Goal: Task Accomplishment & Management: Complete application form

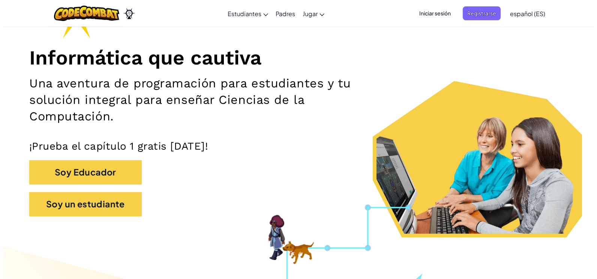
scroll to position [38, 0]
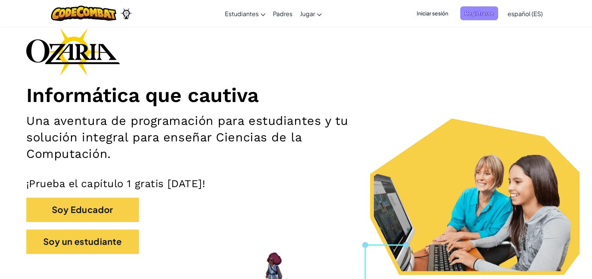
click at [491, 16] on span "Registrarse" at bounding box center [479, 13] width 38 height 14
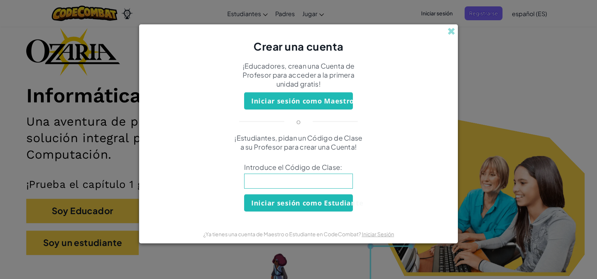
click at [320, 177] on input at bounding box center [298, 181] width 109 height 15
type input "RoomShoeHorse"
click at [332, 200] on button "Iniciar sesión como Estudiante" at bounding box center [298, 202] width 109 height 17
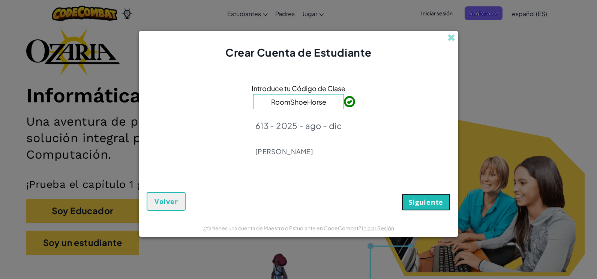
click at [434, 204] on span "Siguiente" at bounding box center [426, 202] width 35 height 9
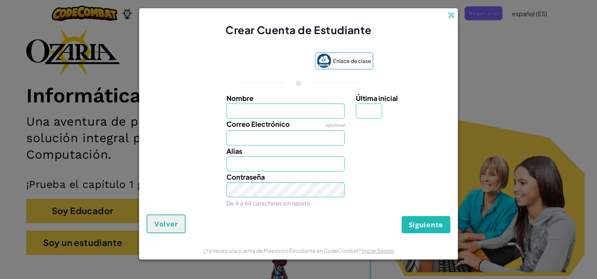
click at [302, 109] on input "Nombre" at bounding box center [286, 111] width 119 height 15
type input "[PERSON_NAME]"
click at [374, 113] on input "Última inicial" at bounding box center [369, 111] width 26 height 15
type input "G"
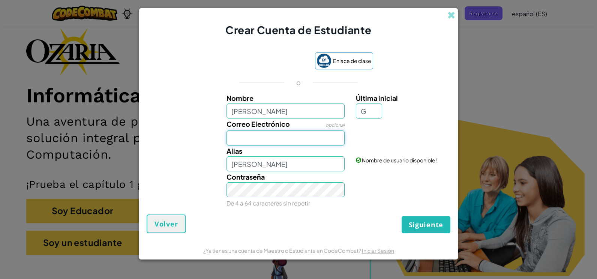
type input "[PERSON_NAME]"
click at [312, 142] on input "Correo Electrónico" at bounding box center [286, 138] width 119 height 15
click at [233, 138] on input "A07166720" at bounding box center [286, 138] width 119 height 15
click at [236, 138] on input "A07166720" at bounding box center [286, 138] width 119 height 15
click at [278, 140] on input "AL07166720" at bounding box center [286, 138] width 119 height 15
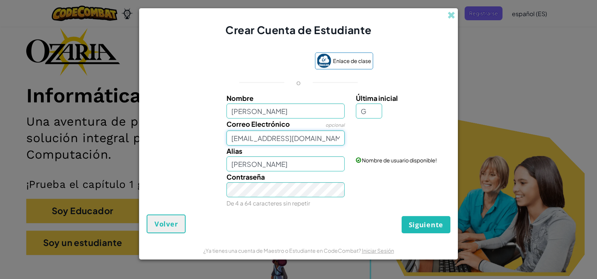
type input "[EMAIL_ADDRESS][DOMAIN_NAME]"
click at [292, 165] on input "[PERSON_NAME]" at bounding box center [286, 163] width 119 height 15
click at [287, 164] on input "[PERSON_NAME]" at bounding box center [286, 163] width 119 height 15
type input "[PERSON_NAME]"
click at [411, 227] on span "Siguiente" at bounding box center [426, 224] width 35 height 9
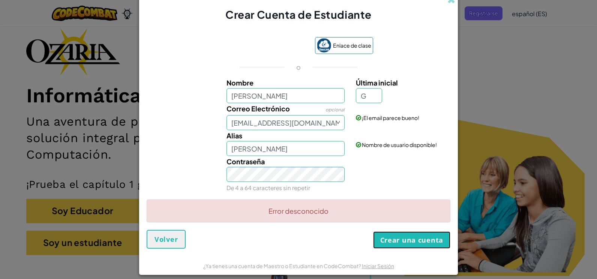
click at [433, 237] on button "Crear una cuenta" at bounding box center [411, 239] width 77 height 17
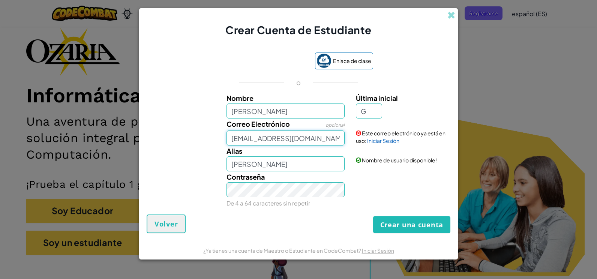
click at [327, 140] on input "[EMAIL_ADDRESS][DOMAIN_NAME]" at bounding box center [286, 138] width 119 height 15
click at [408, 231] on button "Crear una cuenta" at bounding box center [411, 224] width 77 height 17
click at [240, 137] on input "[EMAIL_ADDRESS][DOMAIN_NAME]" at bounding box center [286, 138] width 119 height 15
type input "Al07166720@tecmilenio.mx"
click at [390, 221] on button "Crear una cuenta" at bounding box center [411, 224] width 77 height 17
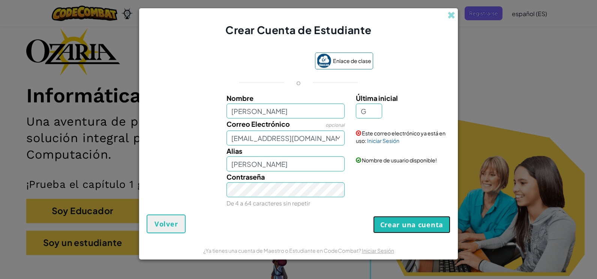
click at [390, 221] on button "Crear una cuenta" at bounding box center [411, 224] width 77 height 17
click at [386, 140] on link "Iniciar Sesión" at bounding box center [383, 140] width 32 height 7
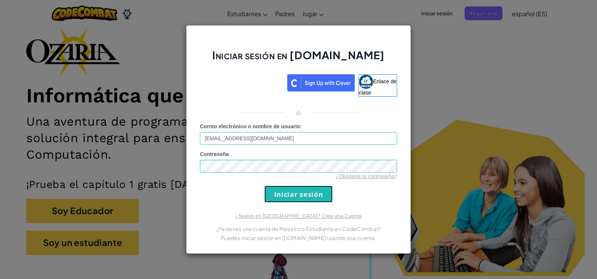
click at [295, 199] on input "Iniciar sesión" at bounding box center [298, 194] width 68 height 17
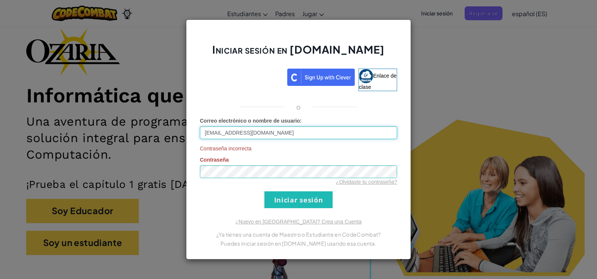
click at [209, 132] on input "Al07166720@tecmilenio.mx" at bounding box center [298, 132] width 197 height 13
type input "[EMAIL_ADDRESS][DOMAIN_NAME]"
click at [302, 201] on input "Iniciar sesión" at bounding box center [298, 199] width 68 height 17
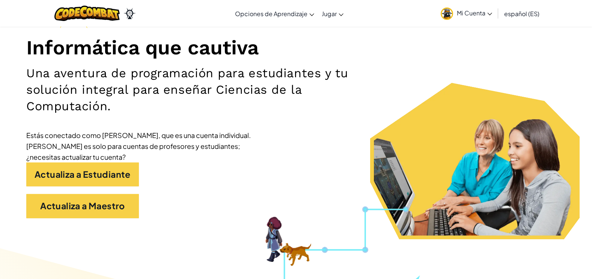
scroll to position [113, 0]
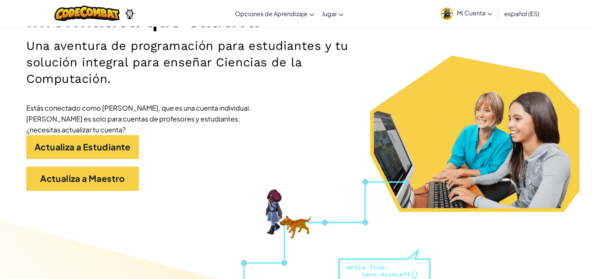
drag, startPoint x: 518, startPoint y: 203, endPoint x: 329, endPoint y: 118, distance: 207.0
drag, startPoint x: 329, startPoint y: 118, endPoint x: 301, endPoint y: 113, distance: 28.2
click at [301, 113] on div "Informática que cautiva Una aventura de programación para estudiantes y tu solu…" at bounding box center [295, 76] width 539 height 246
click at [463, 11] on span "Mi Cuenta" at bounding box center [474, 13] width 35 height 8
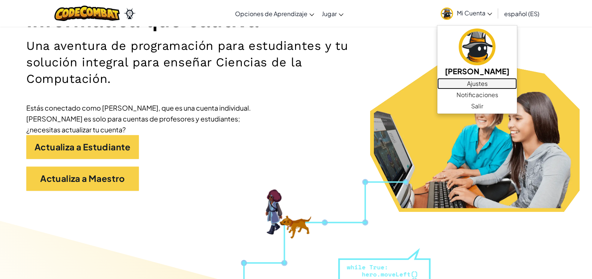
click at [493, 83] on link "Ajustes" at bounding box center [477, 83] width 80 height 11
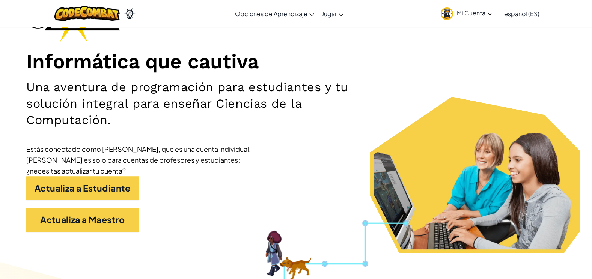
scroll to position [75, 0]
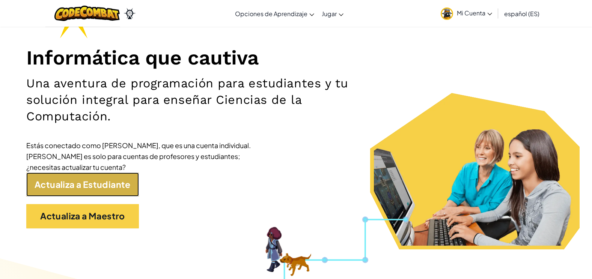
click at [57, 179] on link "Actualiza a Estudiante" at bounding box center [82, 185] width 113 height 24
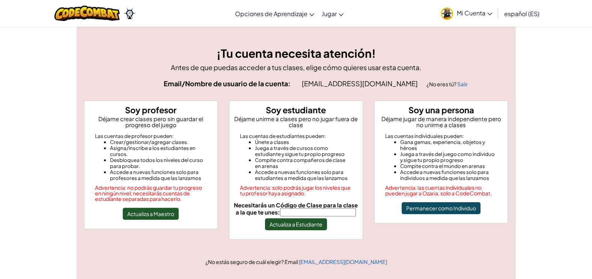
click at [305, 214] on input "Necesitarás un Código de Clase para la clase a la que te unes:" at bounding box center [318, 212] width 76 height 8
type input "RoomShoeHorse"
click at [323, 225] on button "Actualiza a Estudiante" at bounding box center [296, 224] width 62 height 12
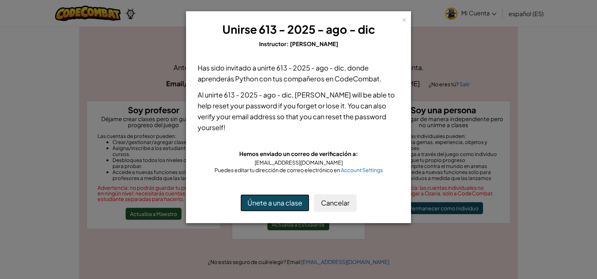
click at [288, 204] on button "Únete a una clase" at bounding box center [274, 202] width 69 height 17
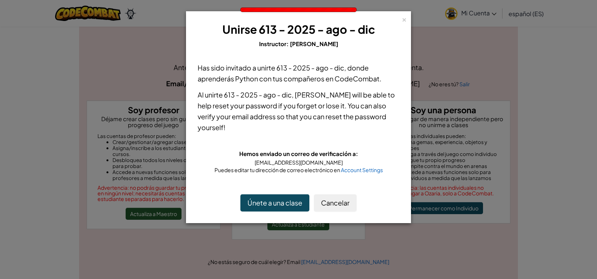
click at [408, 19] on div "× Unirse 613 - 2025 - ago - dic Instructor: [PERSON_NAME] Has sido invitado a u…" at bounding box center [298, 117] width 225 height 212
click at [406, 21] on div "×" at bounding box center [404, 19] width 5 height 8
